Goal: Navigation & Orientation: Find specific page/section

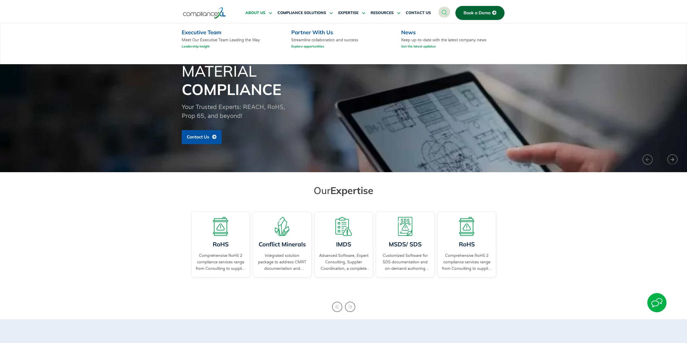
click at [249, 14] on span "ABOUT US" at bounding box center [255, 13] width 20 height 5
